Goal: Task Accomplishment & Management: Manage account settings

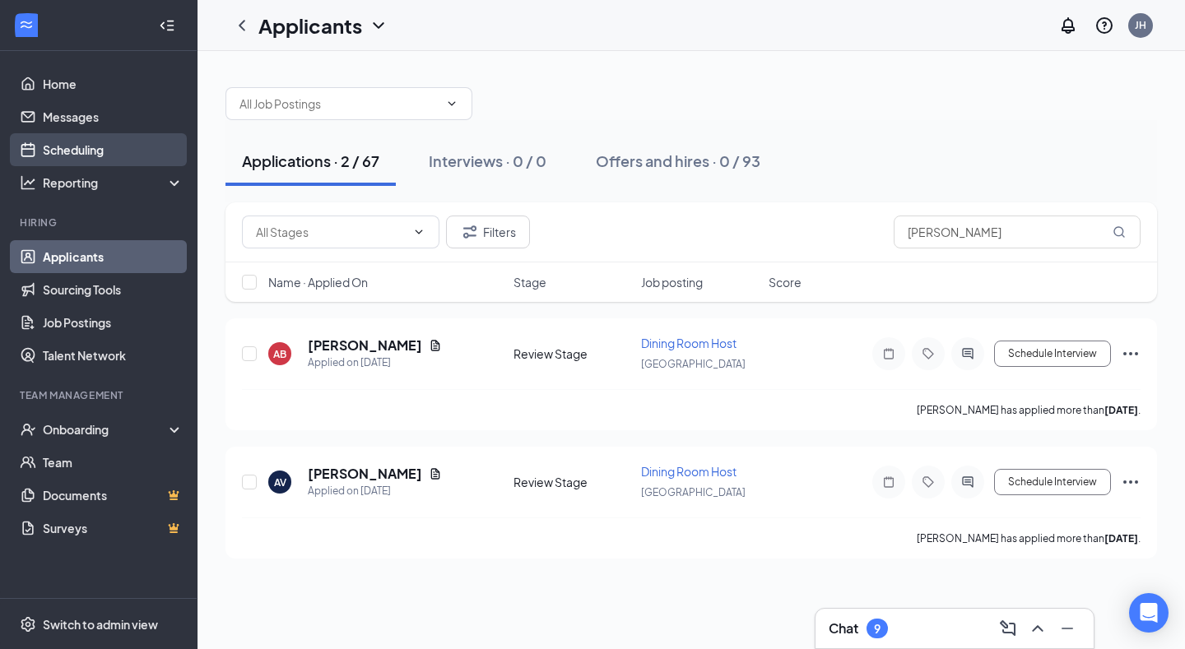
click at [100, 157] on link "Scheduling" at bounding box center [113, 149] width 141 height 33
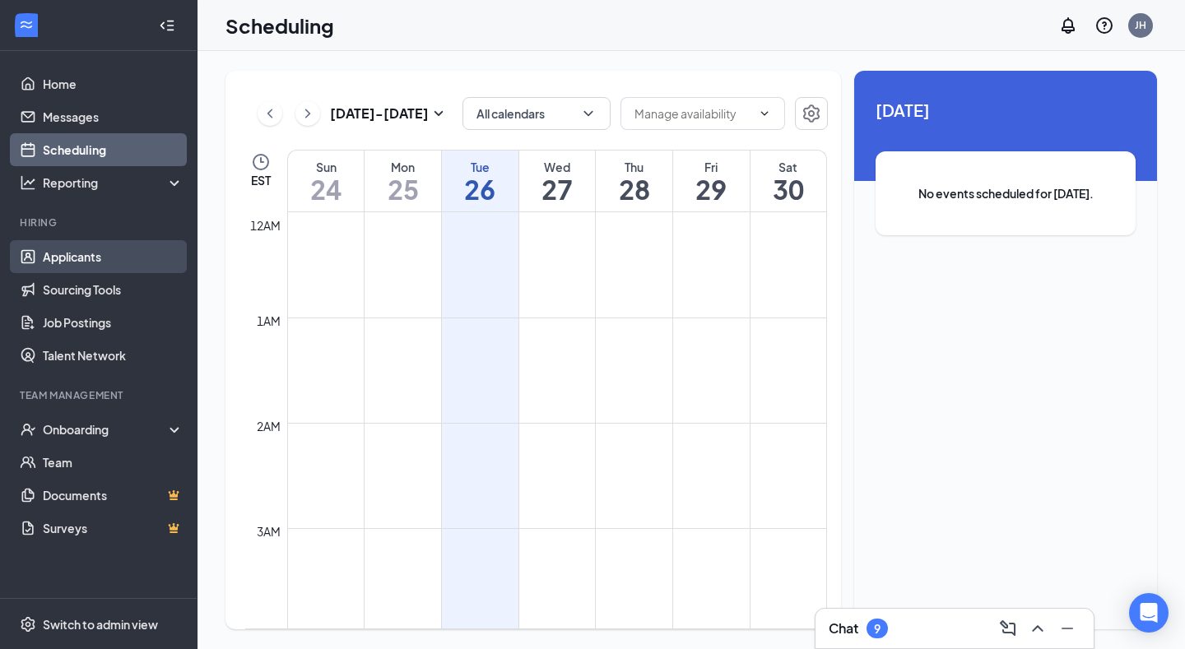
scroll to position [809, 0]
click at [77, 253] on link "Applicants" at bounding box center [113, 256] width 141 height 33
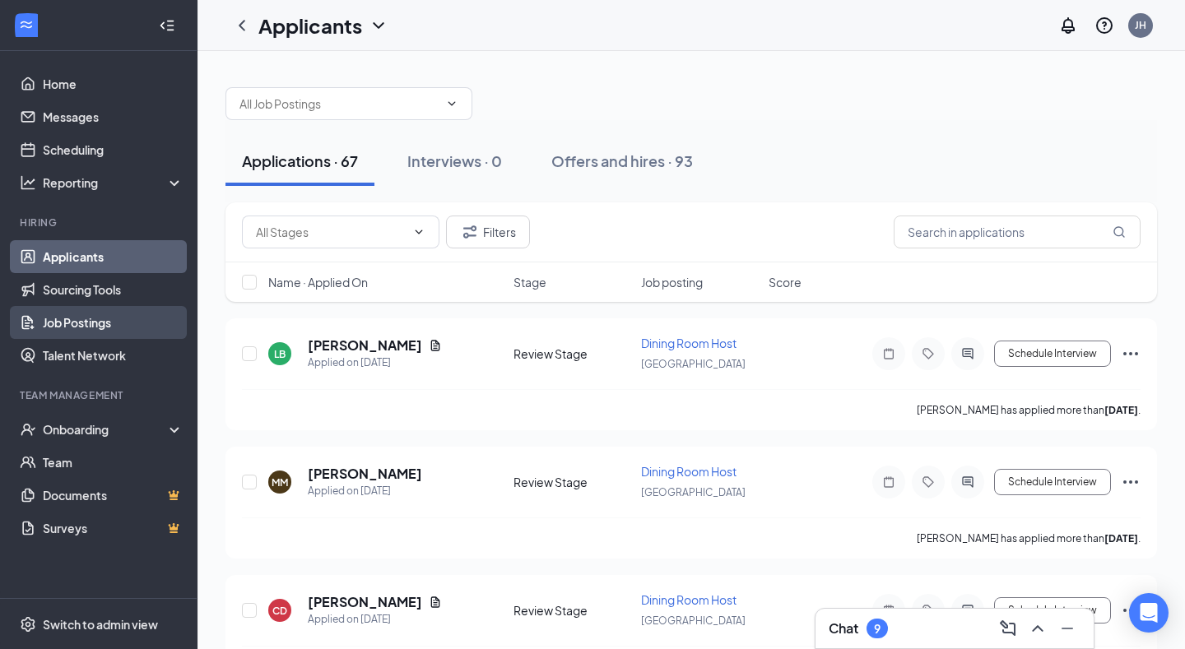
click at [83, 323] on link "Job Postings" at bounding box center [113, 322] width 141 height 33
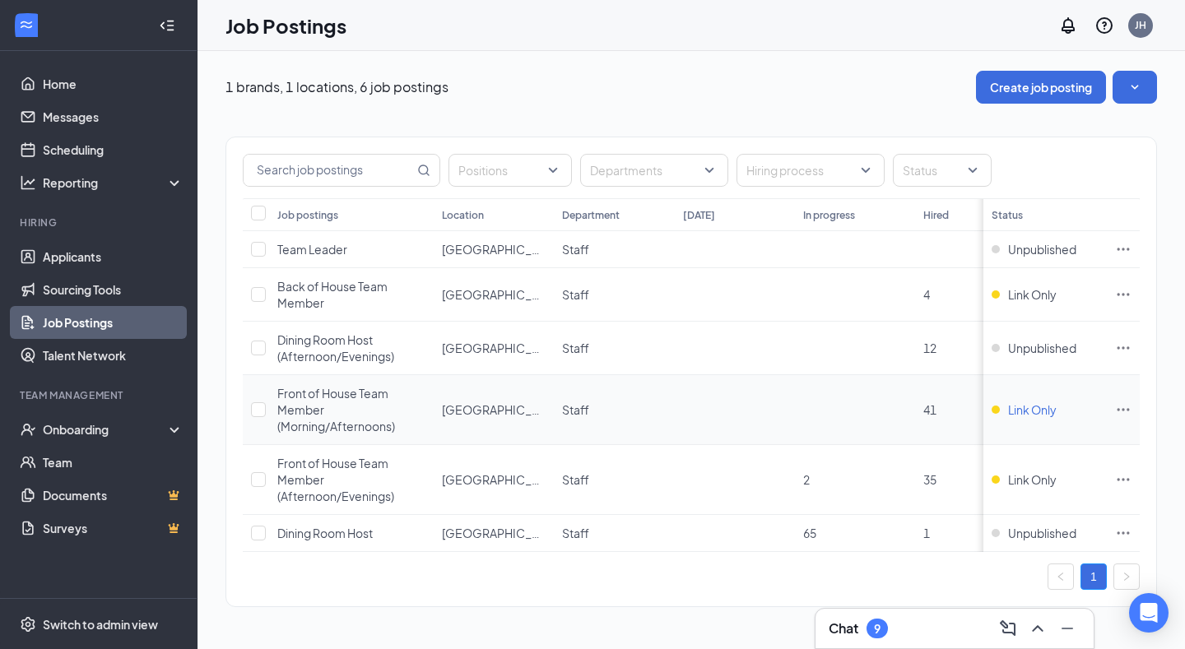
click at [1044, 413] on span "Link Only" at bounding box center [1032, 409] width 49 height 16
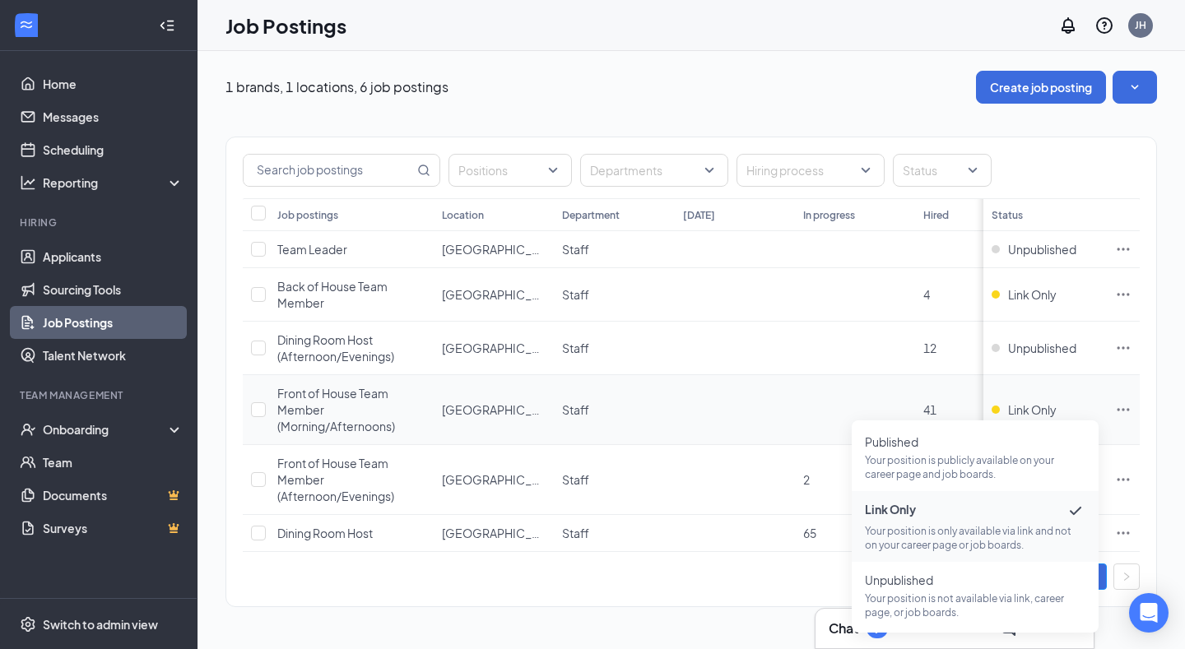
click at [1127, 410] on icon "Ellipses" at bounding box center [1123, 409] width 12 height 2
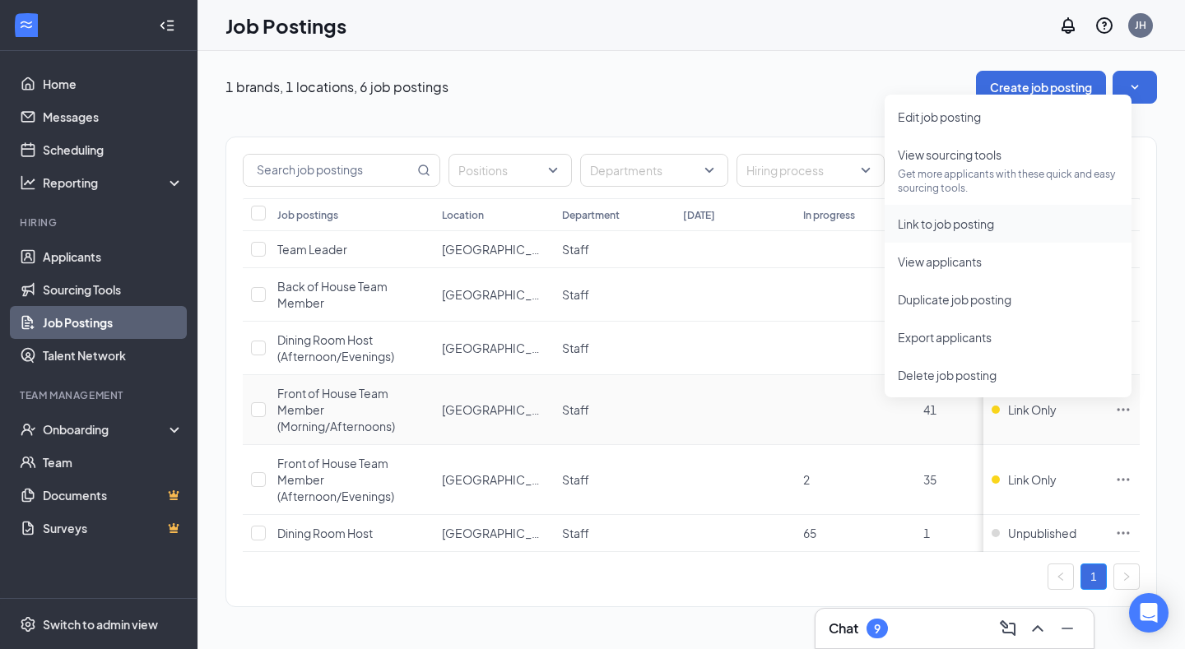
click at [1049, 216] on span "Link to job posting" at bounding box center [1007, 224] width 220 height 18
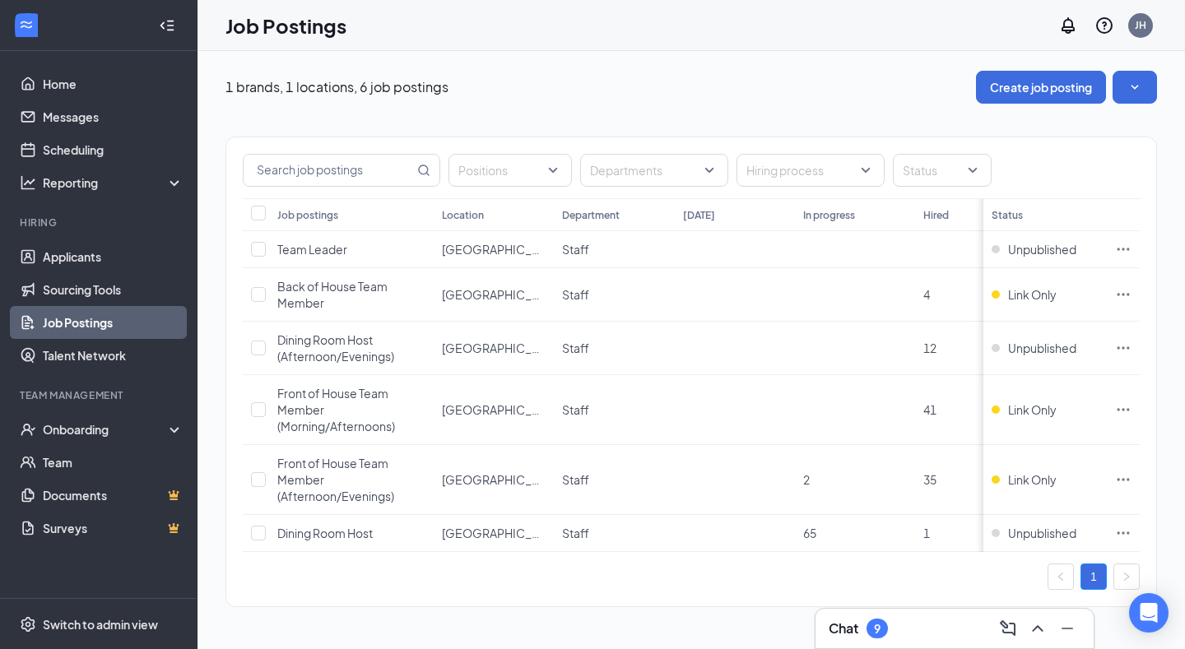
click at [707, 96] on div "1 brands, 1 locations, 6 job postings Create job posting" at bounding box center [690, 87] width 931 height 33
click at [115, 151] on link "Scheduling" at bounding box center [113, 149] width 141 height 33
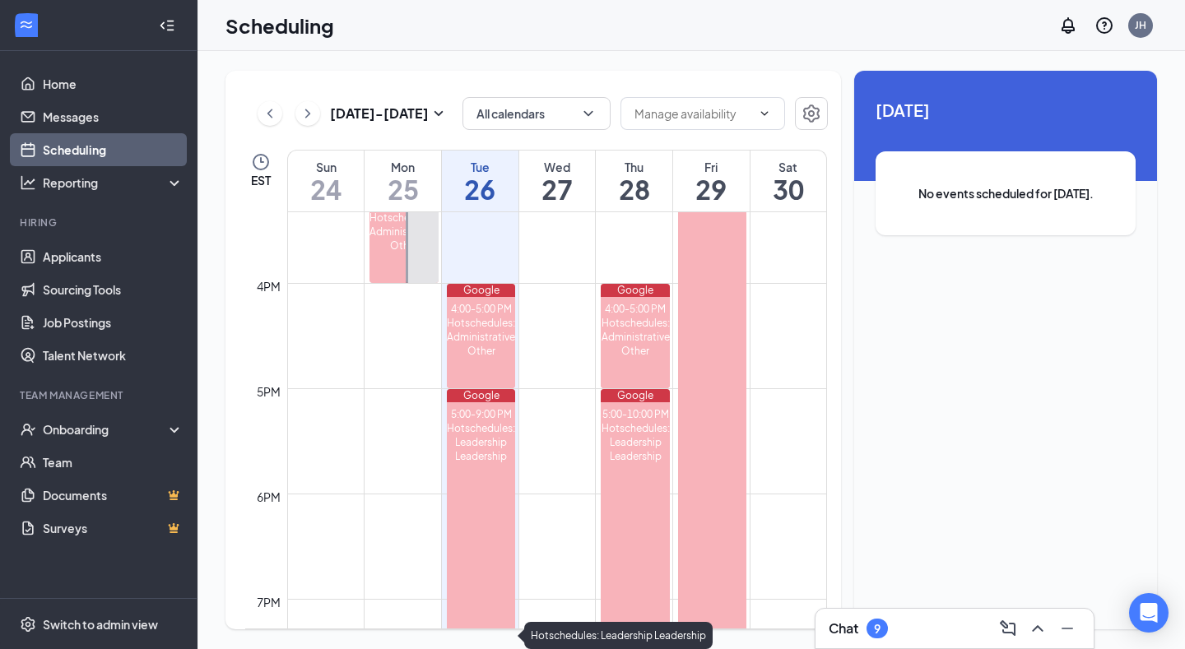
scroll to position [1609, 0]
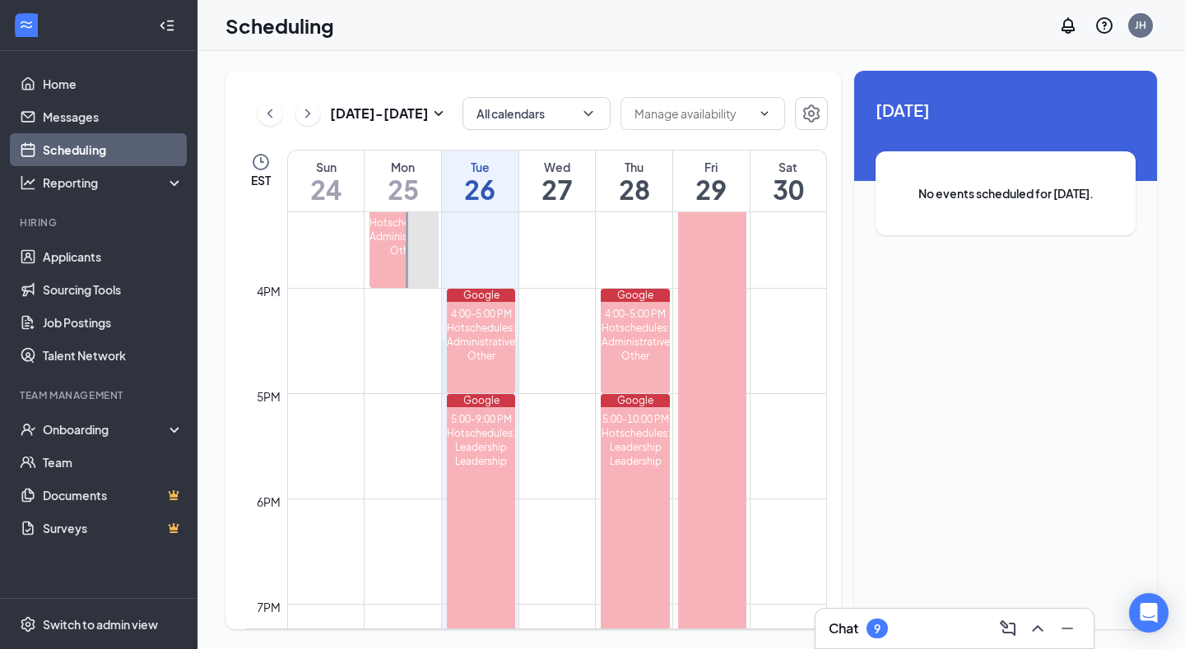
drag, startPoint x: 517, startPoint y: 346, endPoint x: 516, endPoint y: 387, distance: 41.1
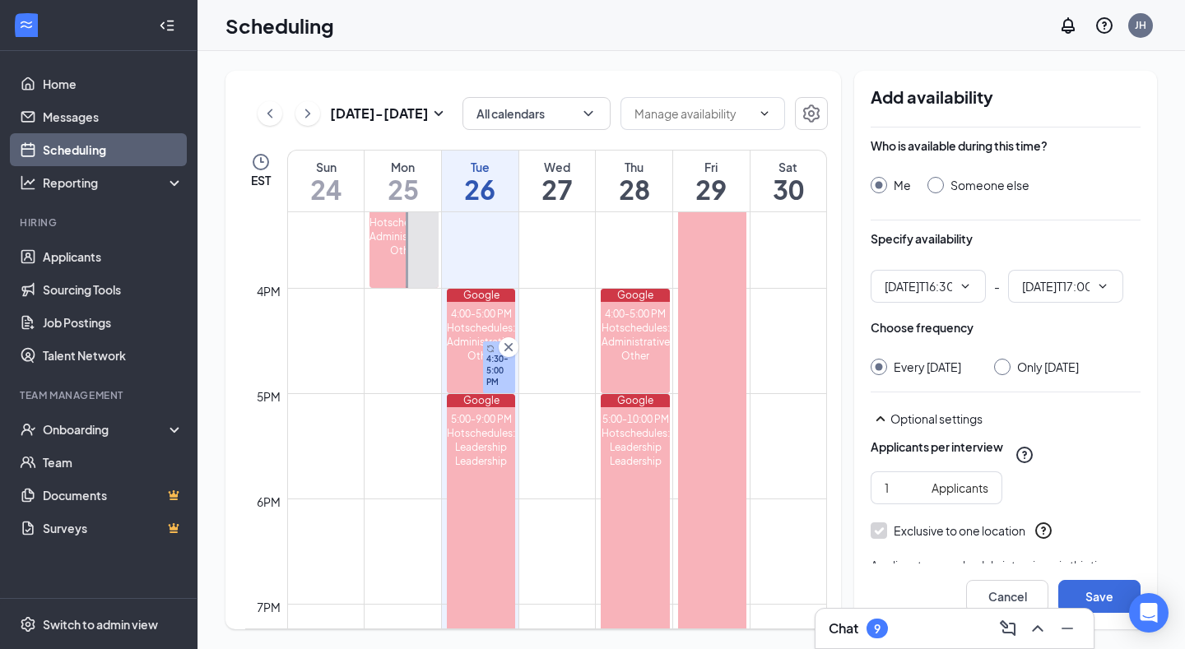
type input "04:30 PM"
type input "05:00 PM"
click at [1106, 222] on div "Who is available during this time? Me Someone else" at bounding box center [1005, 183] width 270 height 93
click at [582, 53] on div "[DATE] - [DATE] All calendars EST Sun 24 Mon 25 Tue 26 Wed 27 Thu 28 Fri 29 Sat…" at bounding box center [690, 350] width 987 height 598
click at [510, 350] on icon "Cross" at bounding box center [508, 347] width 8 height 8
